Goal: Information Seeking & Learning: Learn about a topic

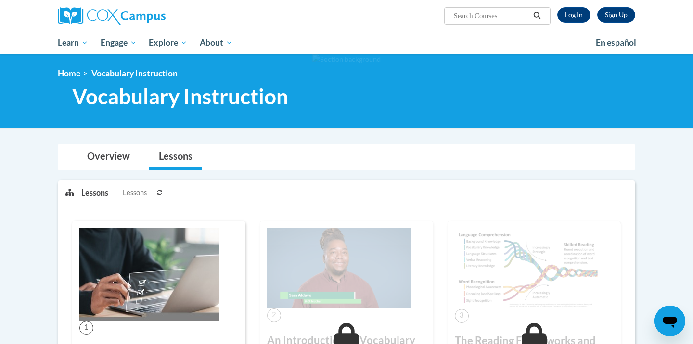
scroll to position [170, 0]
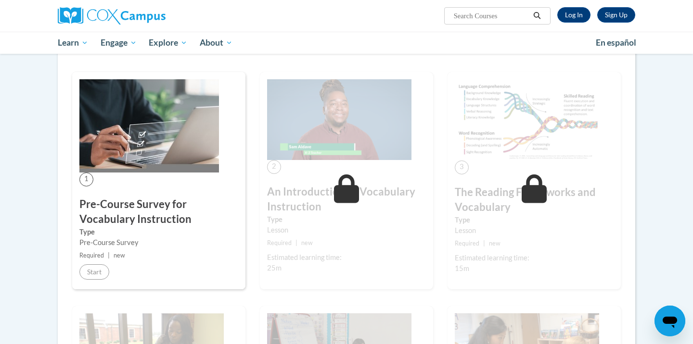
scroll to position [152, 0]
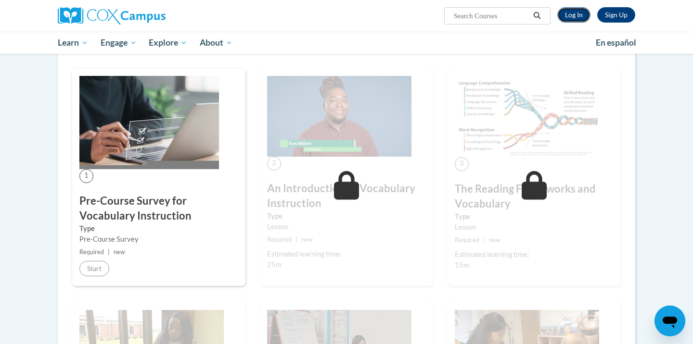
click at [578, 16] on link "Log In" at bounding box center [573, 14] width 33 height 15
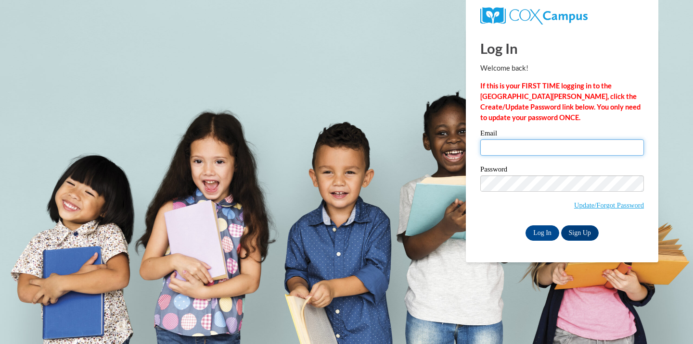
click at [499, 153] on input "Email" at bounding box center [562, 148] width 164 height 16
type input "isilva3@ivytech.edu"
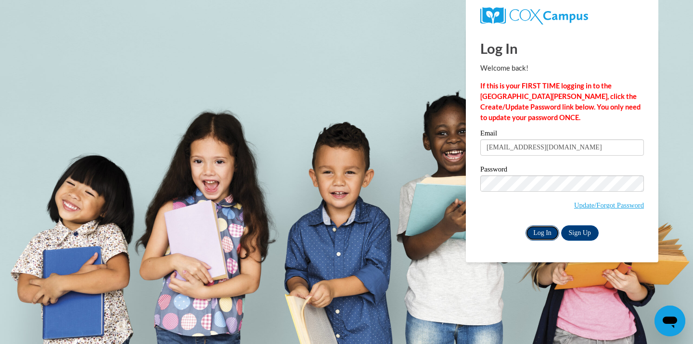
click at [542, 226] on input "Log In" at bounding box center [542, 233] width 34 height 15
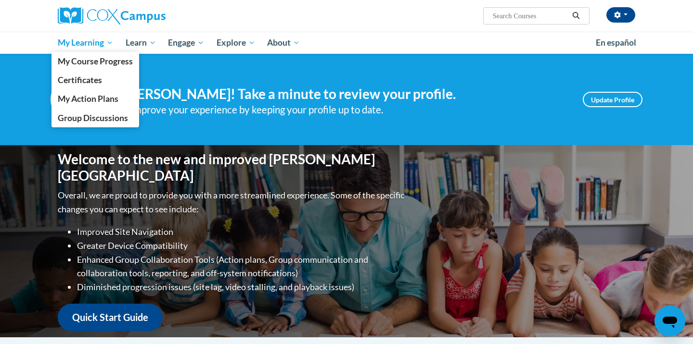
click at [77, 39] on span "My Learning" at bounding box center [85, 43] width 55 height 12
click at [105, 59] on span "My Course Progress" at bounding box center [95, 61] width 75 height 10
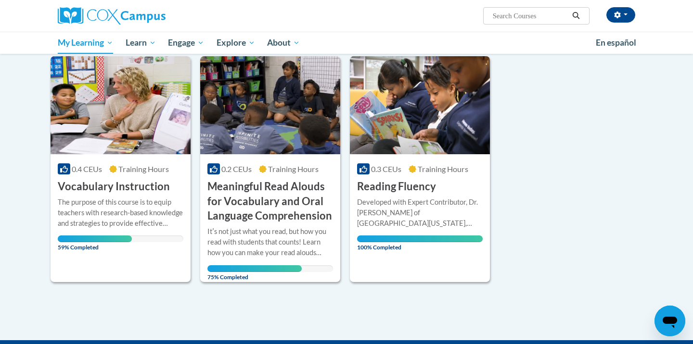
scroll to position [148, 0]
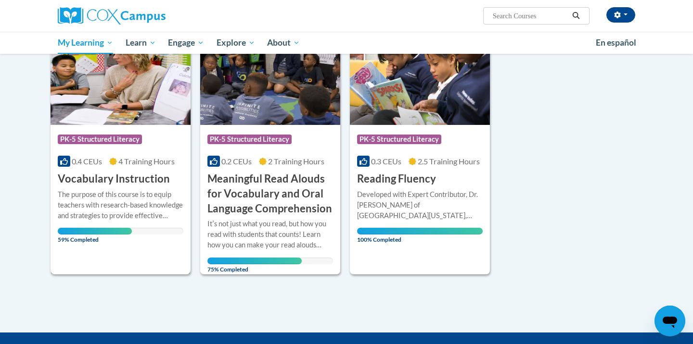
click at [145, 180] on h3 "Vocabulary Instruction" at bounding box center [114, 179] width 112 height 15
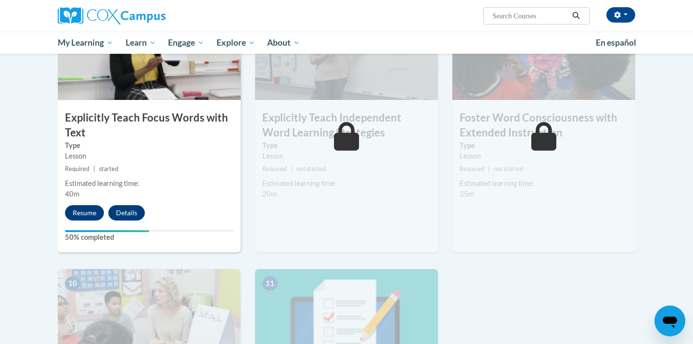
scroll to position [757, 0]
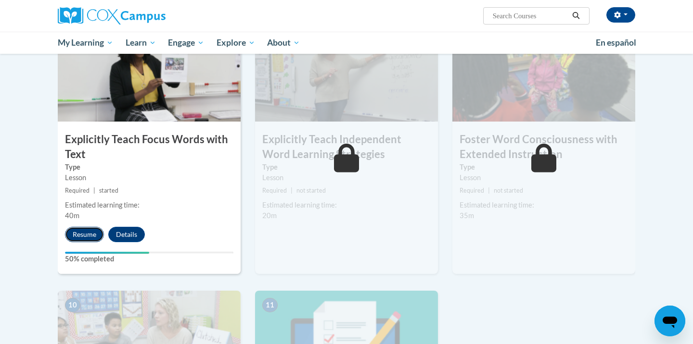
click at [94, 232] on button "Resume" at bounding box center [84, 234] width 39 height 15
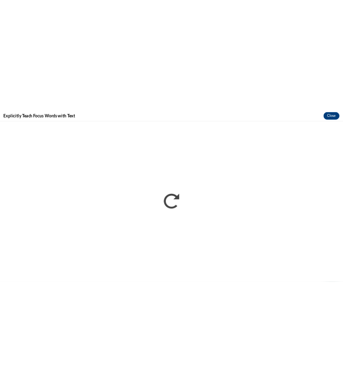
scroll to position [0, 0]
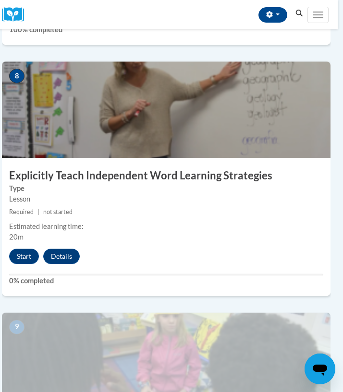
scroll to position [1915, 5]
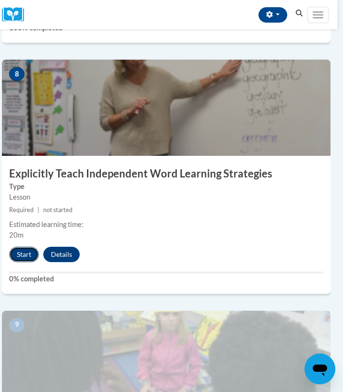
click at [25, 254] on button "Start" at bounding box center [24, 254] width 30 height 15
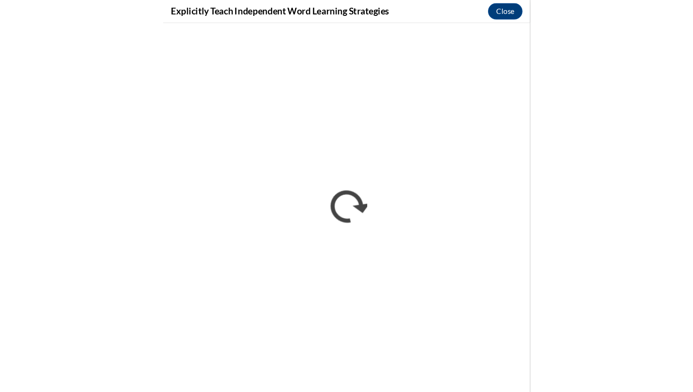
scroll to position [1107, 0]
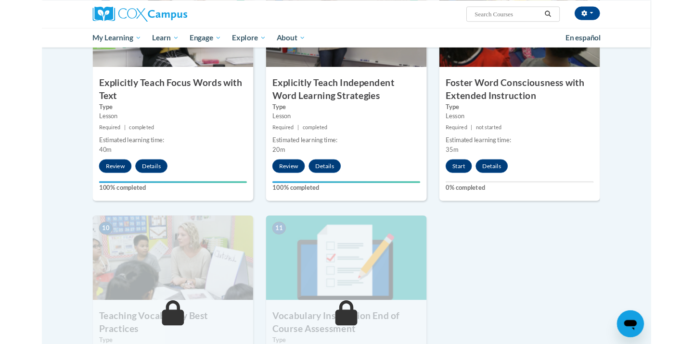
scroll to position [800, 0]
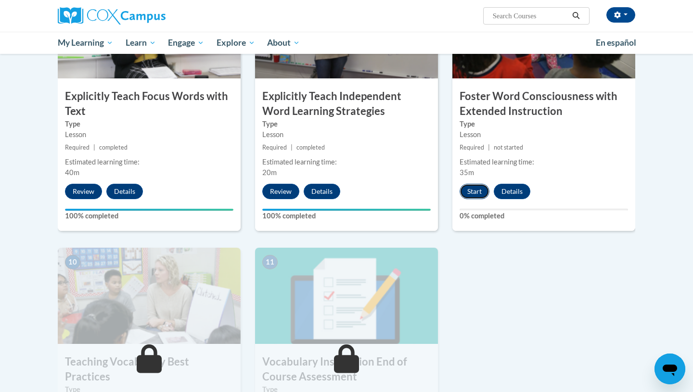
click at [476, 195] on button "Start" at bounding box center [474, 191] width 30 height 15
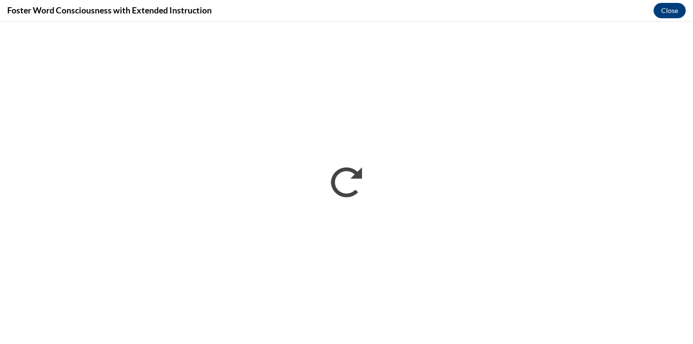
scroll to position [0, 0]
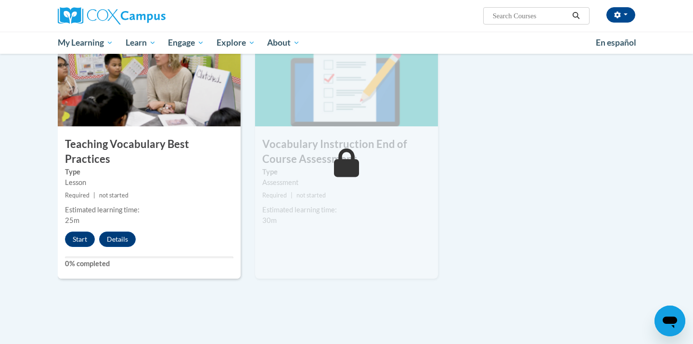
scroll to position [1024, 0]
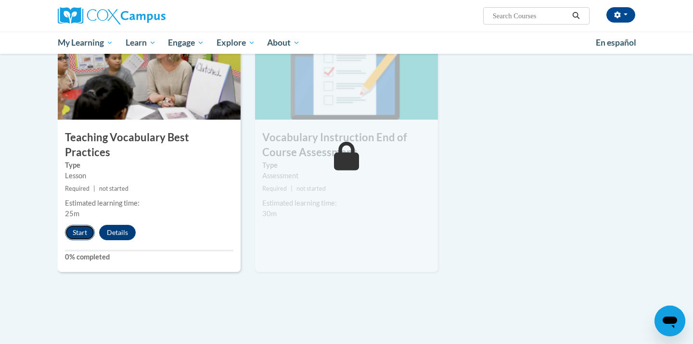
click at [87, 225] on button "Start" at bounding box center [80, 232] width 30 height 15
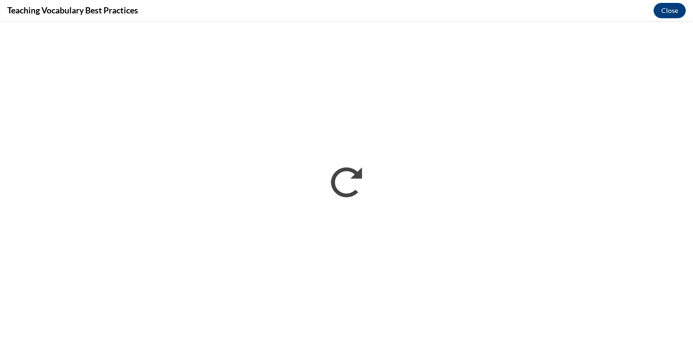
scroll to position [0, 0]
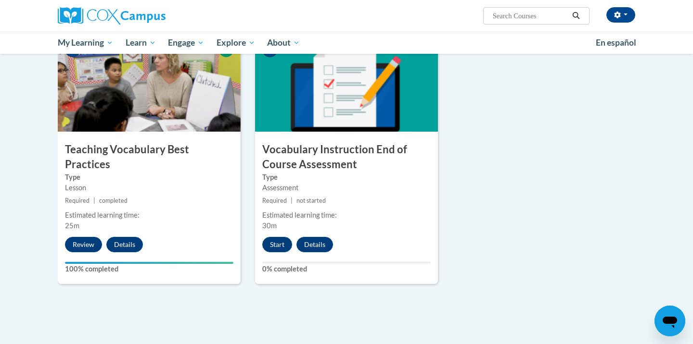
scroll to position [1033, 0]
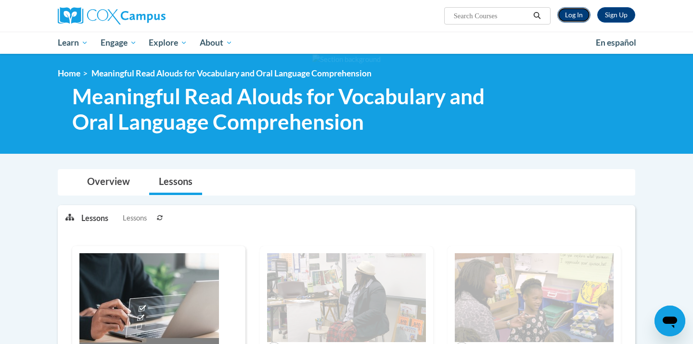
click at [576, 20] on link "Log In" at bounding box center [573, 14] width 33 height 15
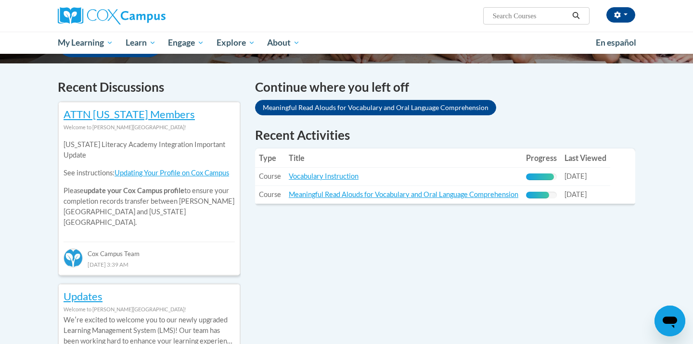
scroll to position [275, 0]
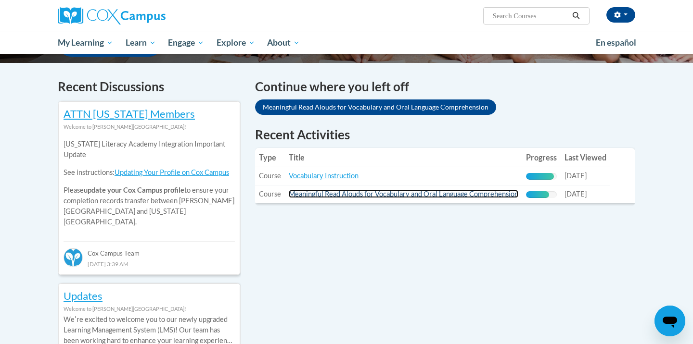
click at [380, 192] on link "Meaningful Read Alouds for Vocabulary and Oral Language Comprehension" at bounding box center [403, 194] width 229 height 8
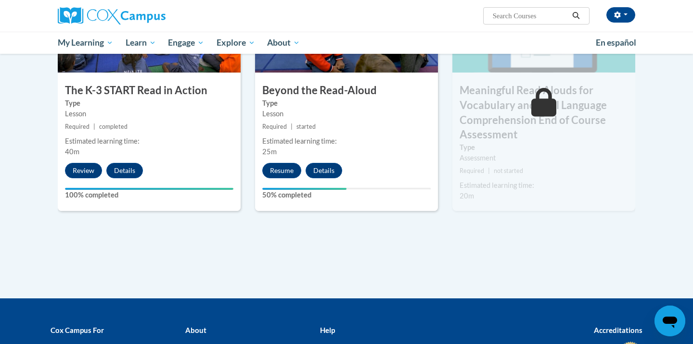
scroll to position [567, 0]
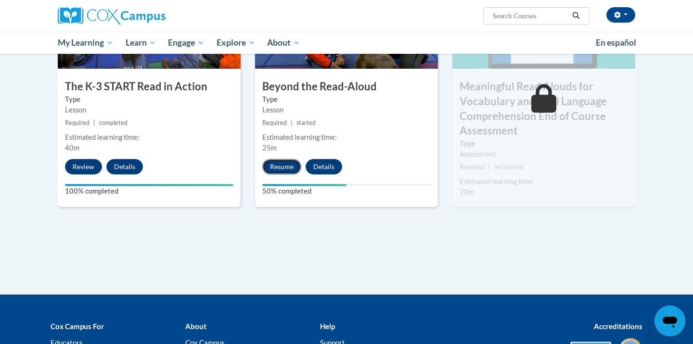
click at [287, 166] on button "Resume" at bounding box center [281, 166] width 39 height 15
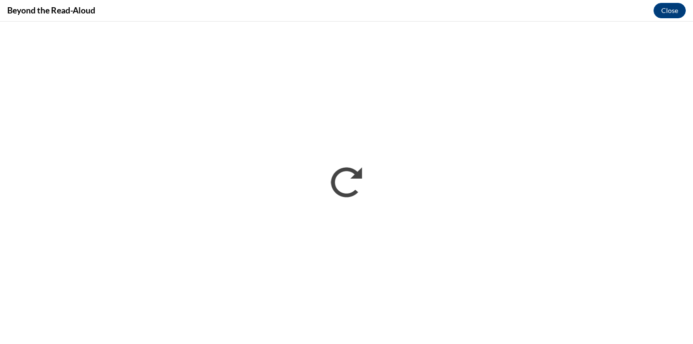
scroll to position [0, 0]
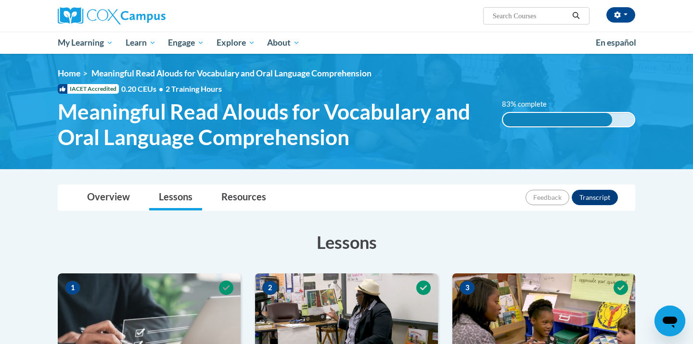
click at [521, 19] on input "Search..." at bounding box center [530, 16] width 77 height 12
type input "reading comprehensio"
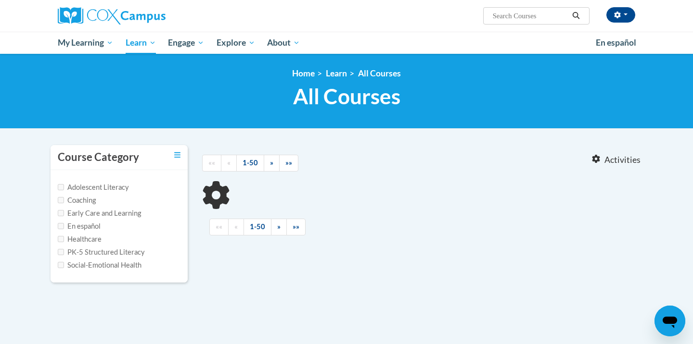
type input "reading comprehensio"
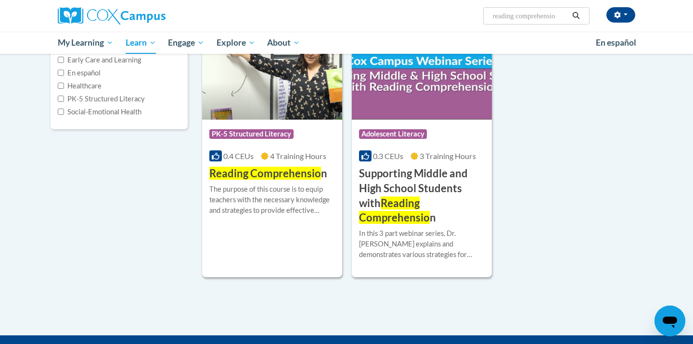
scroll to position [122, 0]
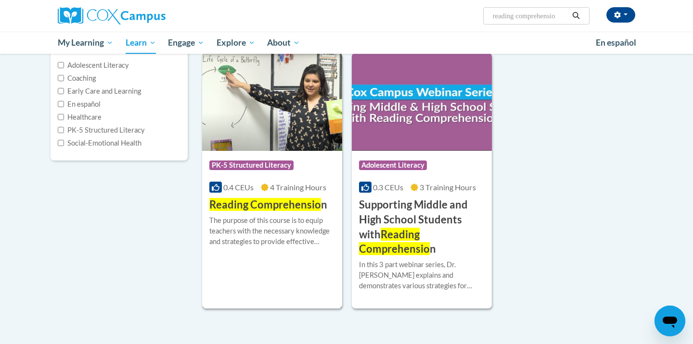
click at [298, 132] on img at bounding box center [272, 102] width 140 height 98
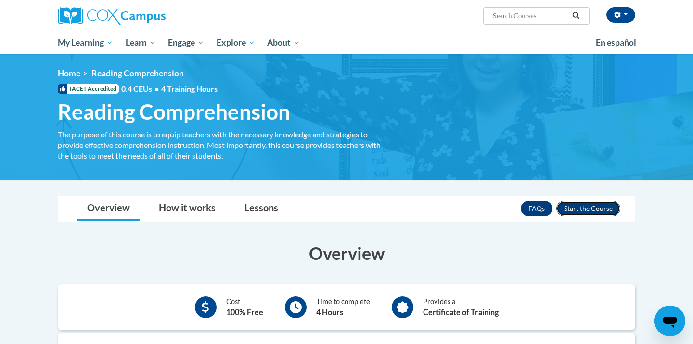
click at [583, 213] on button "Enroll" at bounding box center [588, 208] width 64 height 15
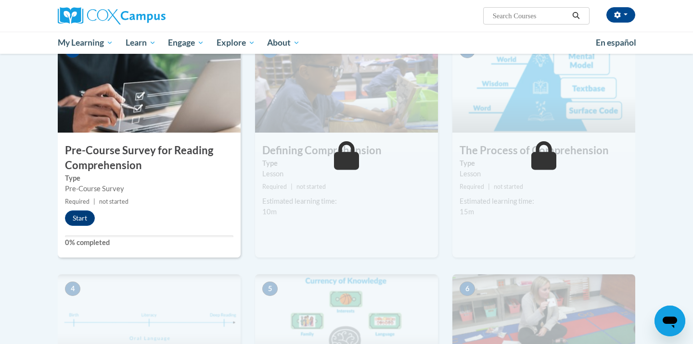
scroll to position [216, 0]
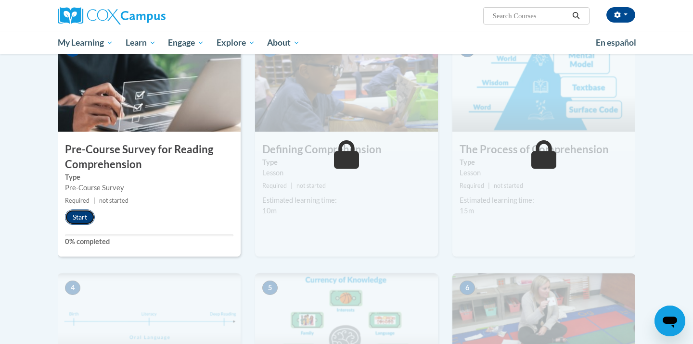
click at [77, 210] on button "Start" at bounding box center [80, 217] width 30 height 15
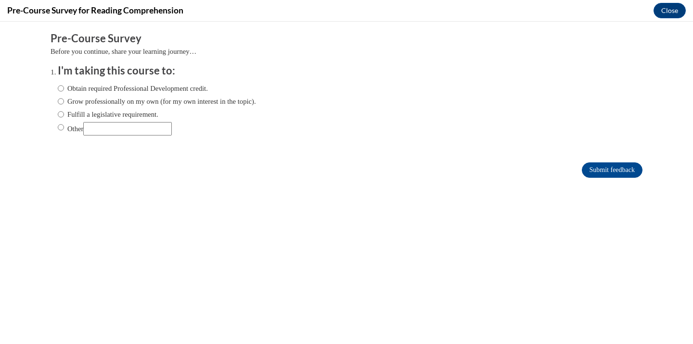
scroll to position [0, 0]
click at [65, 95] on div "Obtain required Professional Development credit. Grow professionally on my own …" at bounding box center [157, 109] width 198 height 62
click at [63, 93] on input "Obtain required Professional Development credit." at bounding box center [61, 88] width 6 height 11
radio input "true"
click at [605, 169] on input "Submit feedback" at bounding box center [612, 170] width 61 height 15
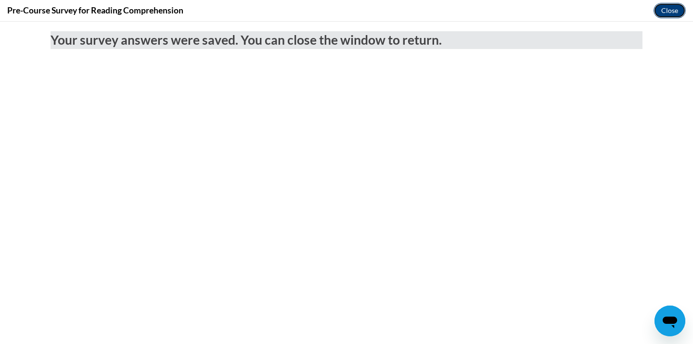
click at [681, 10] on button "Close" at bounding box center [669, 10] width 32 height 15
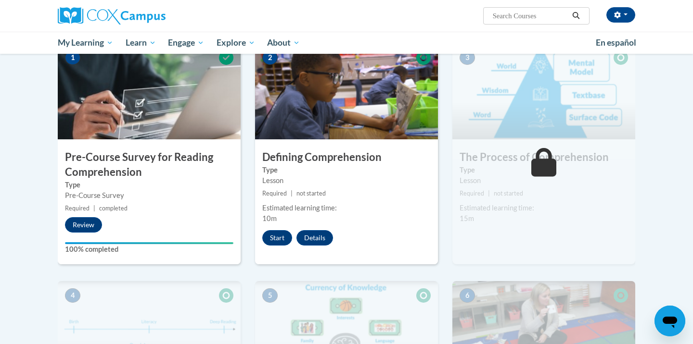
scroll to position [205, 0]
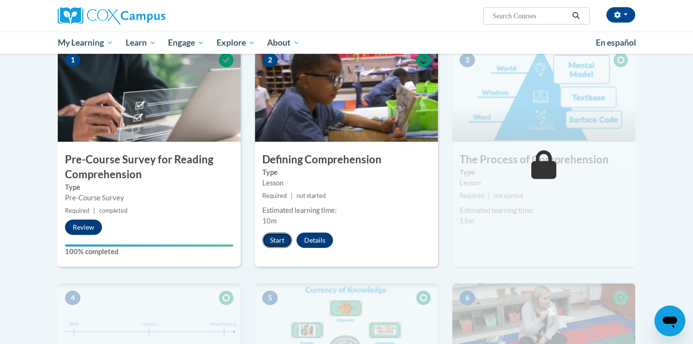
click at [279, 235] on button "Start" at bounding box center [277, 240] width 30 height 15
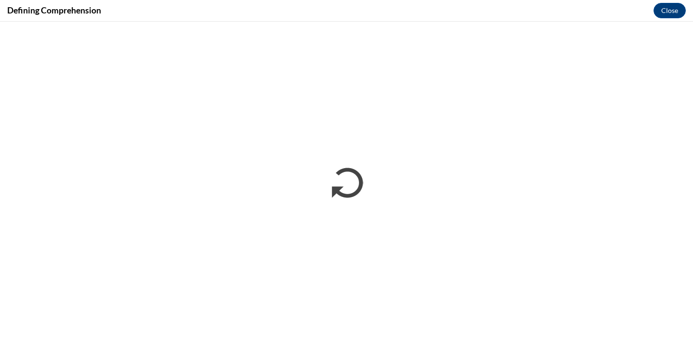
scroll to position [0, 0]
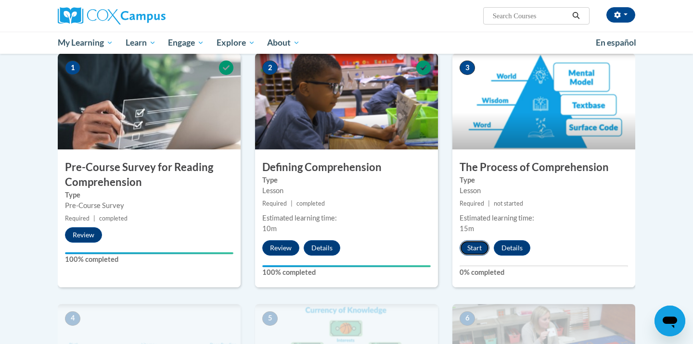
click at [469, 248] on button "Start" at bounding box center [474, 248] width 30 height 15
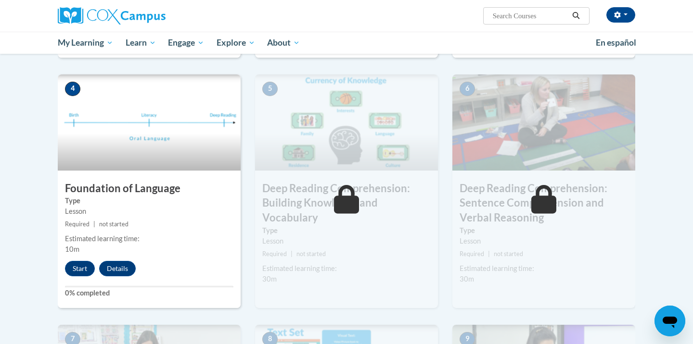
scroll to position [429, 0]
click at [76, 263] on button "Start" at bounding box center [80, 267] width 30 height 15
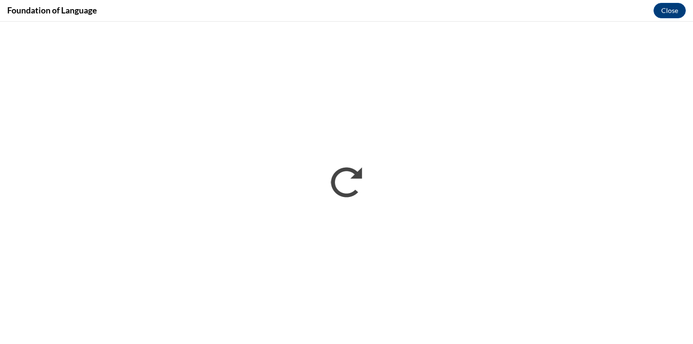
scroll to position [0, 0]
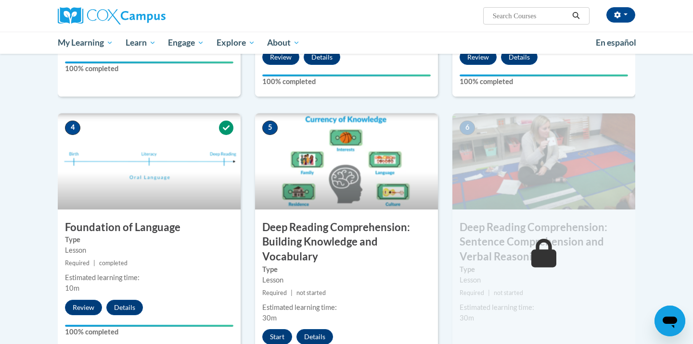
scroll to position [419, 0]
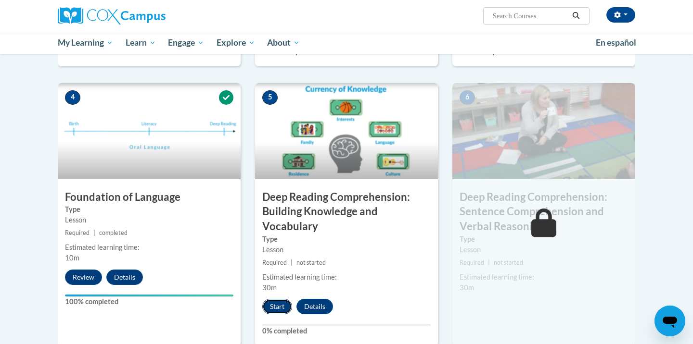
click at [280, 310] on button "Start" at bounding box center [277, 306] width 30 height 15
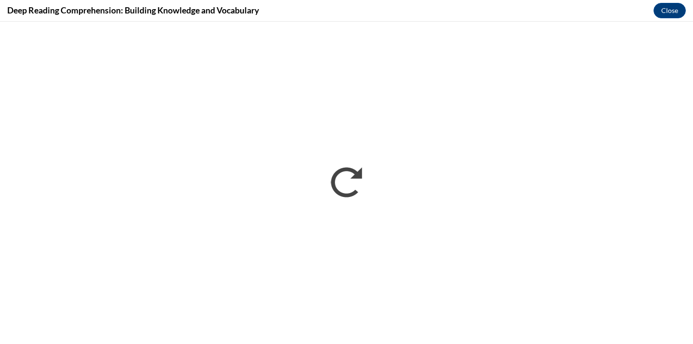
scroll to position [0, 0]
click at [677, 12] on button "Close" at bounding box center [669, 10] width 32 height 15
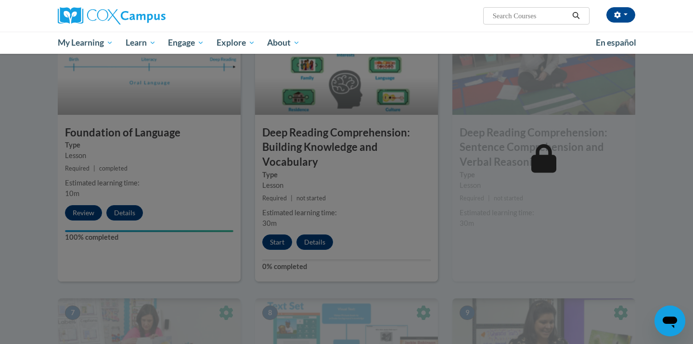
scroll to position [484, 0]
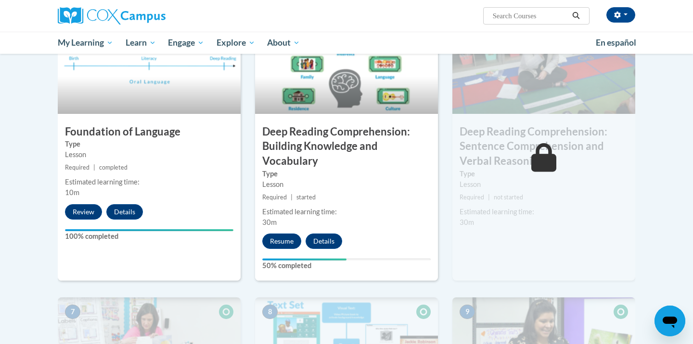
click at [299, 230] on div "5 Deep Reading Comprehension: Building Knowledge and Vocabulary Type Lesson Req…" at bounding box center [346, 150] width 183 height 264
click at [287, 236] on button "Resume" at bounding box center [281, 241] width 39 height 15
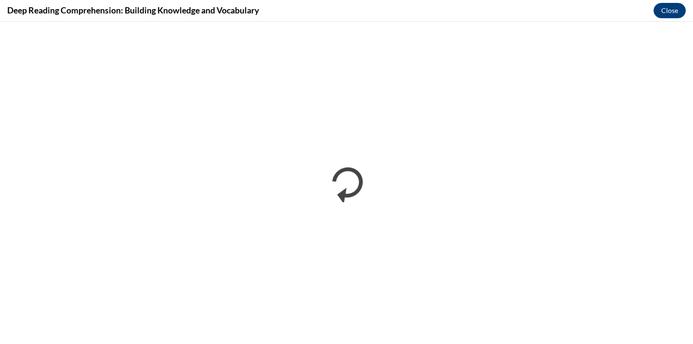
scroll to position [0, 0]
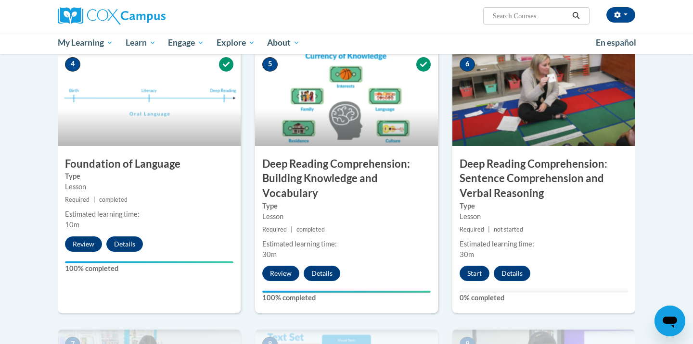
scroll to position [453, 0]
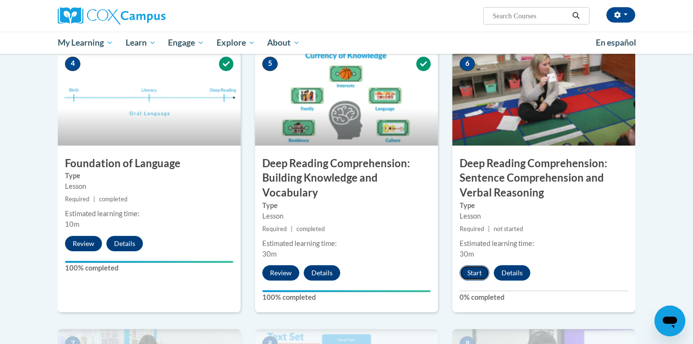
click at [477, 271] on button "Start" at bounding box center [474, 273] width 30 height 15
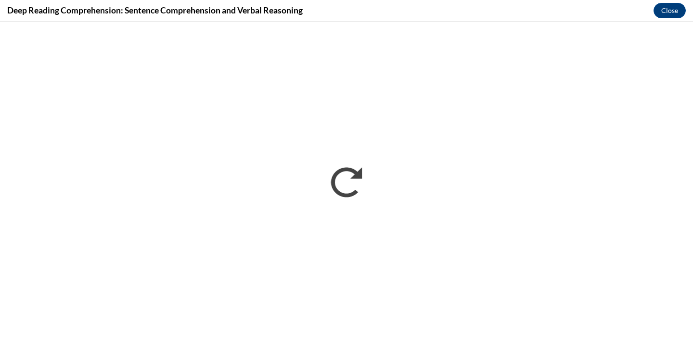
scroll to position [0, 0]
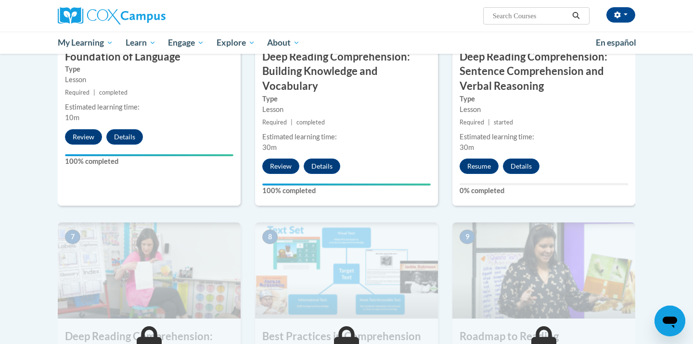
scroll to position [510, 0]
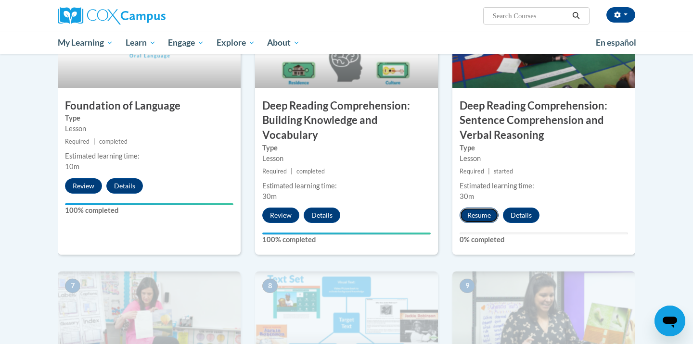
click at [471, 218] on button "Resume" at bounding box center [478, 215] width 39 height 15
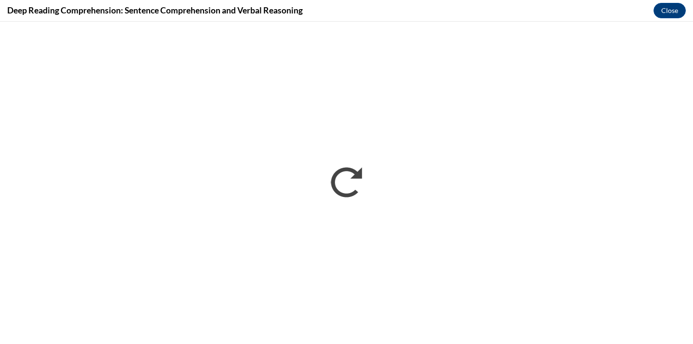
scroll to position [0, 0]
